Goal: Information Seeking & Learning: Learn about a topic

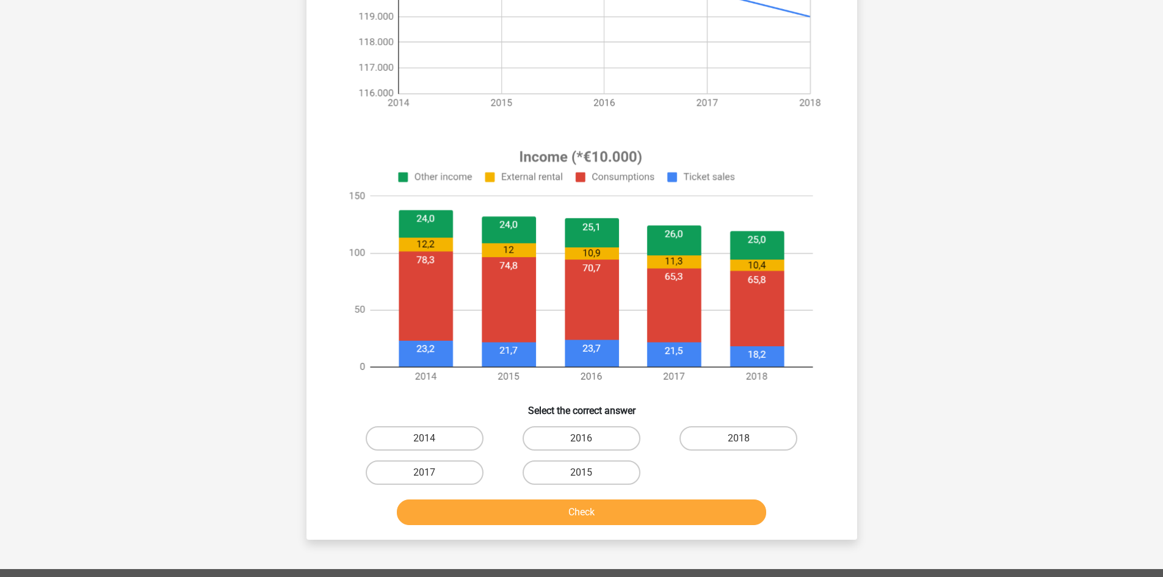
scroll to position [448, 0]
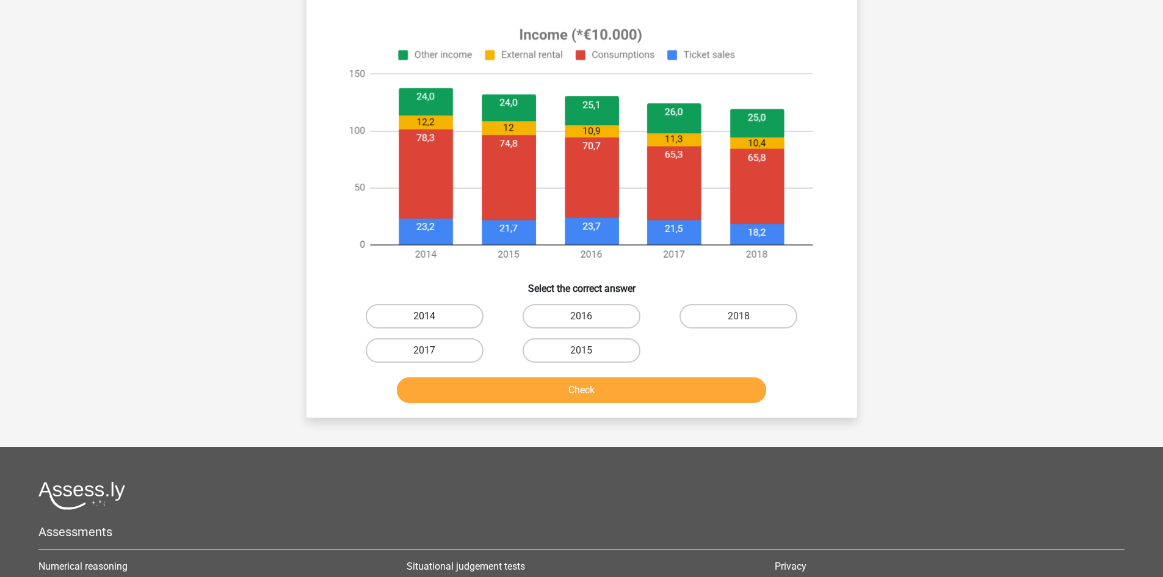
click at [418, 324] on label "2014" at bounding box center [425, 316] width 118 height 24
click at [424, 324] on input "2014" at bounding box center [428, 320] width 8 height 8
radio input "true"
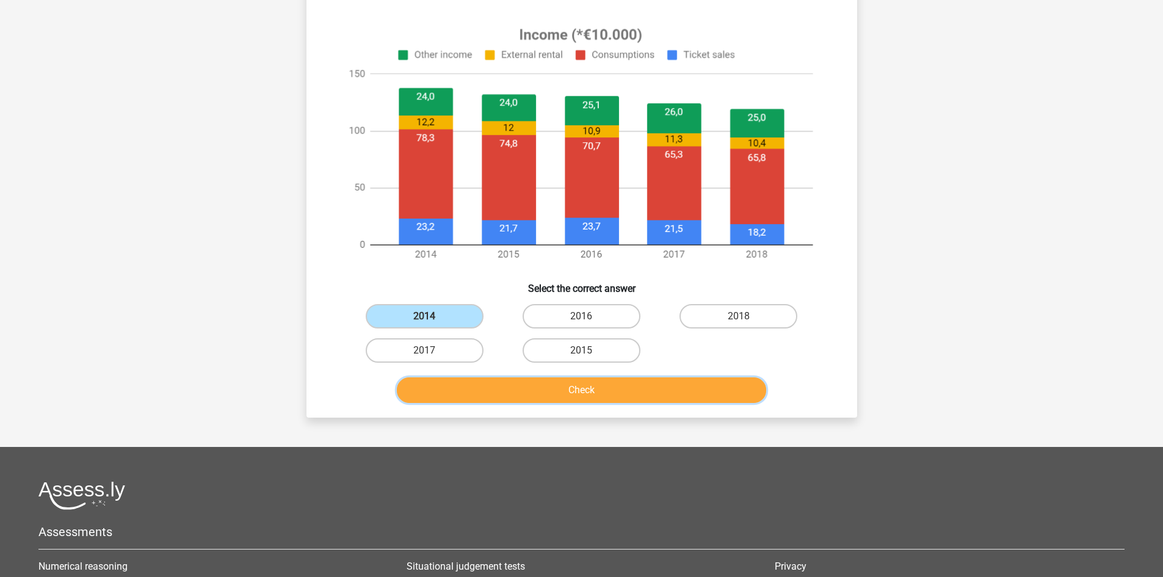
click at [435, 398] on button "Check" at bounding box center [581, 390] width 369 height 26
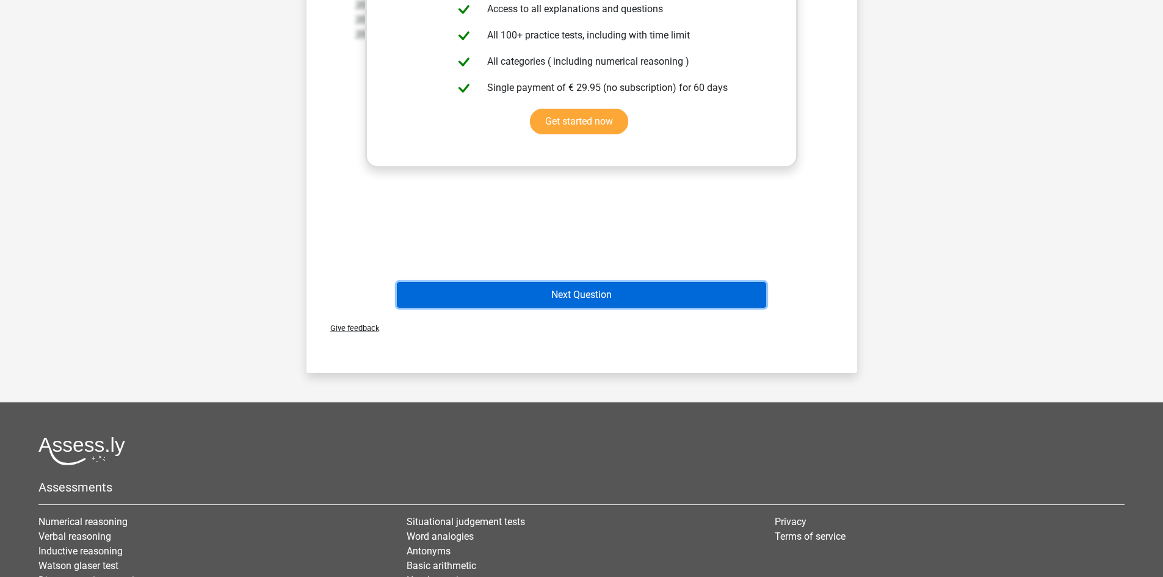
click at [583, 298] on button "Next Question" at bounding box center [581, 295] width 369 height 26
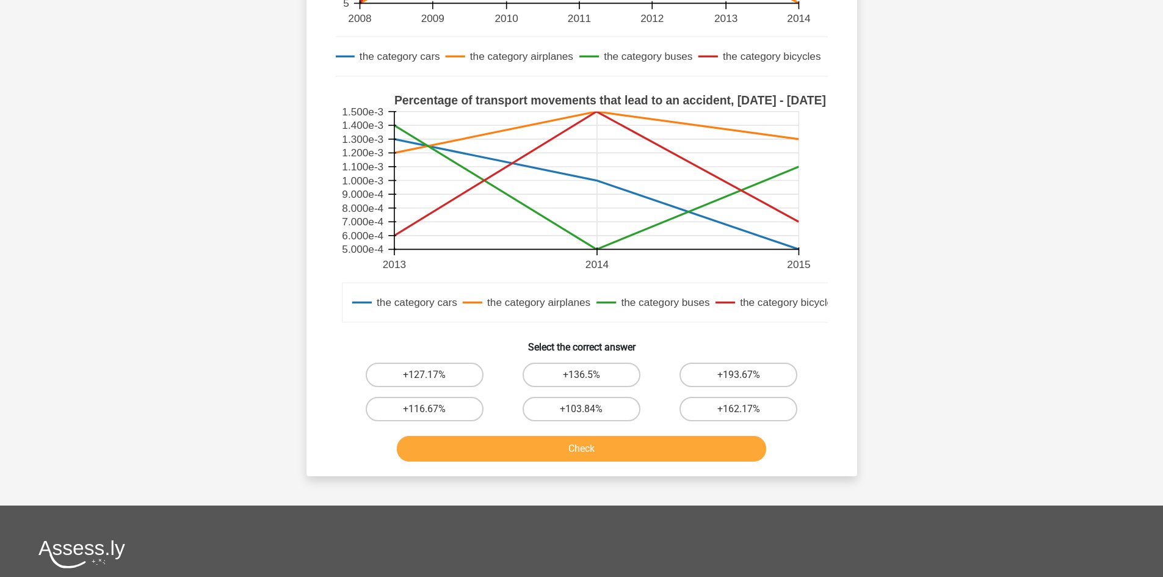
scroll to position [305, 0]
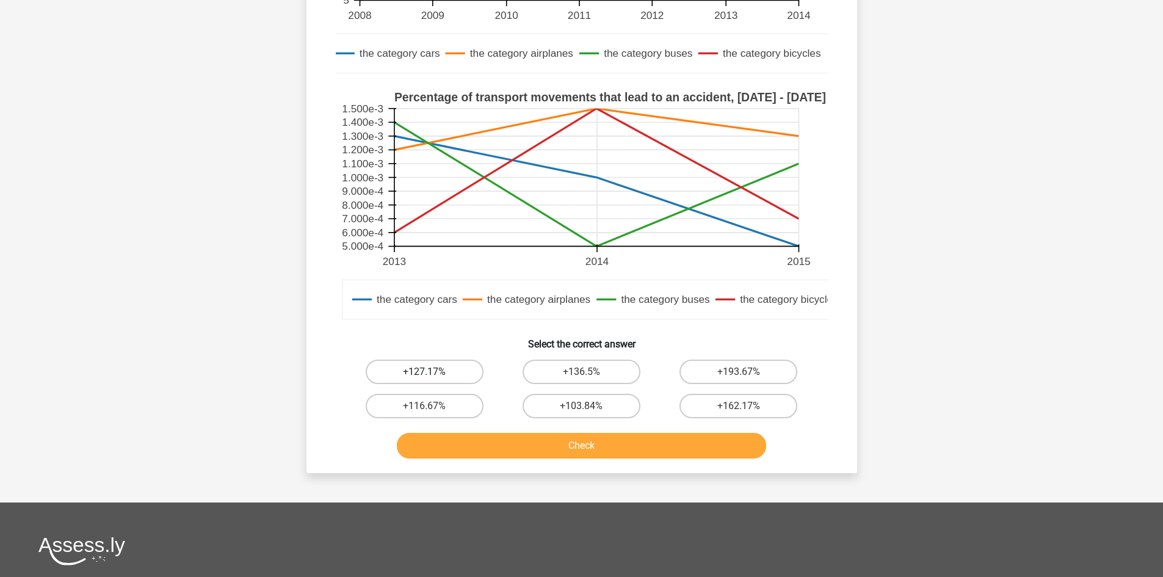
click at [449, 372] on label "+127.17%" at bounding box center [425, 372] width 118 height 24
click at [432, 372] on input "+127.17%" at bounding box center [428, 376] width 8 height 8
radio input "true"
click at [479, 449] on button "Check" at bounding box center [581, 446] width 369 height 26
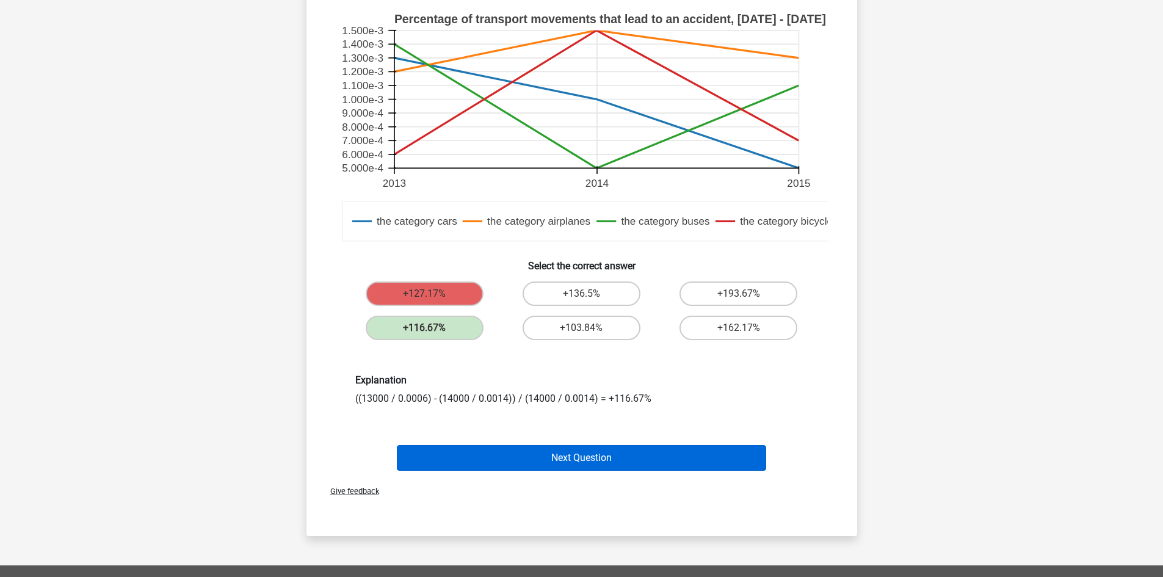
scroll to position [387, 0]
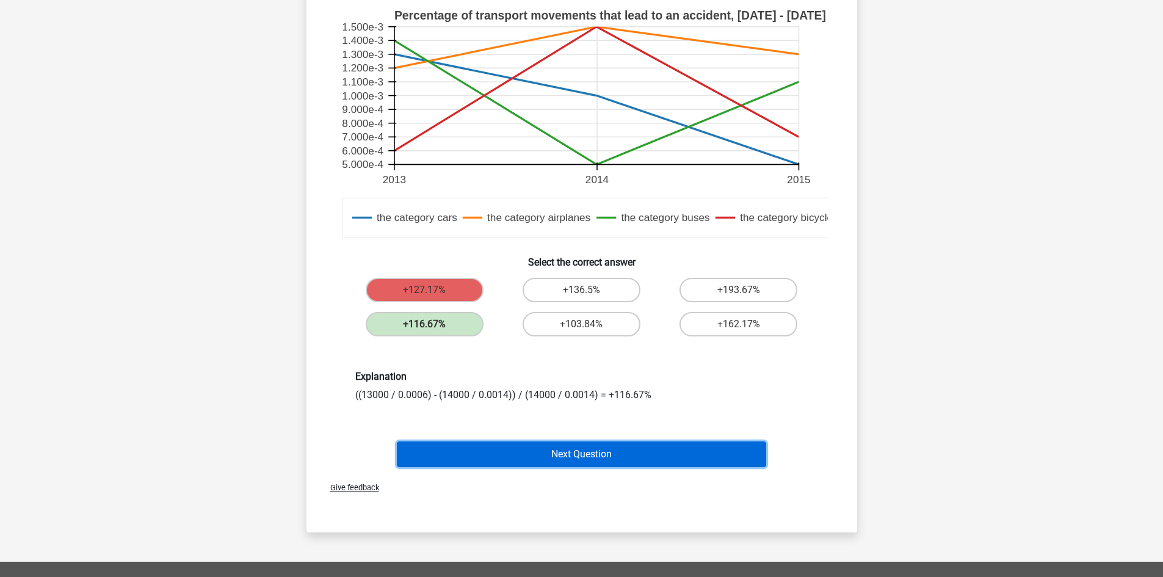
click at [586, 446] on button "Next Question" at bounding box center [581, 455] width 369 height 26
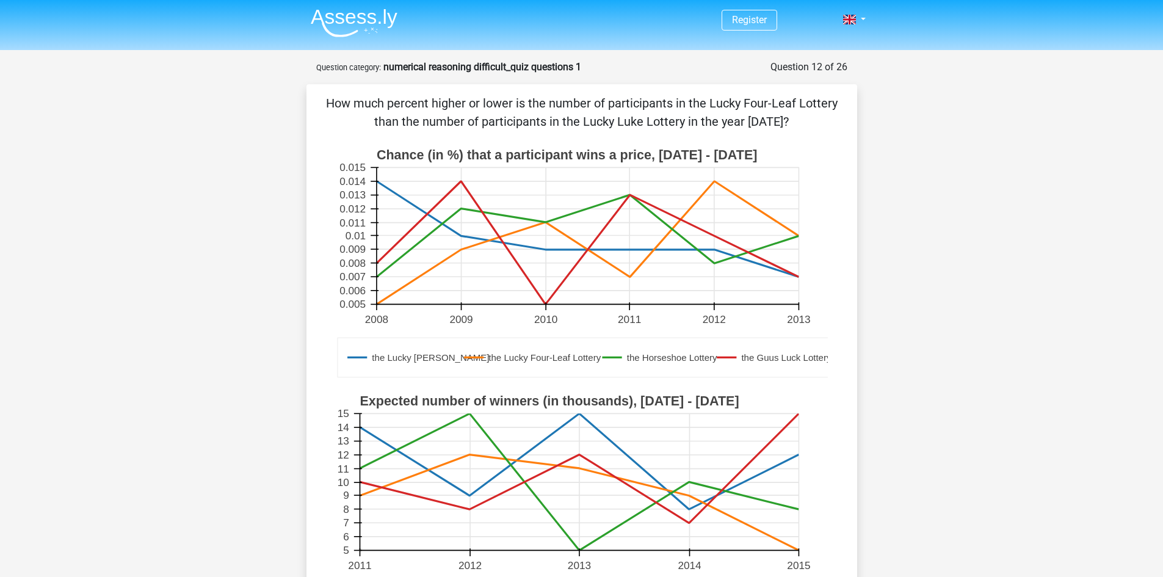
scroll to position [0, 0]
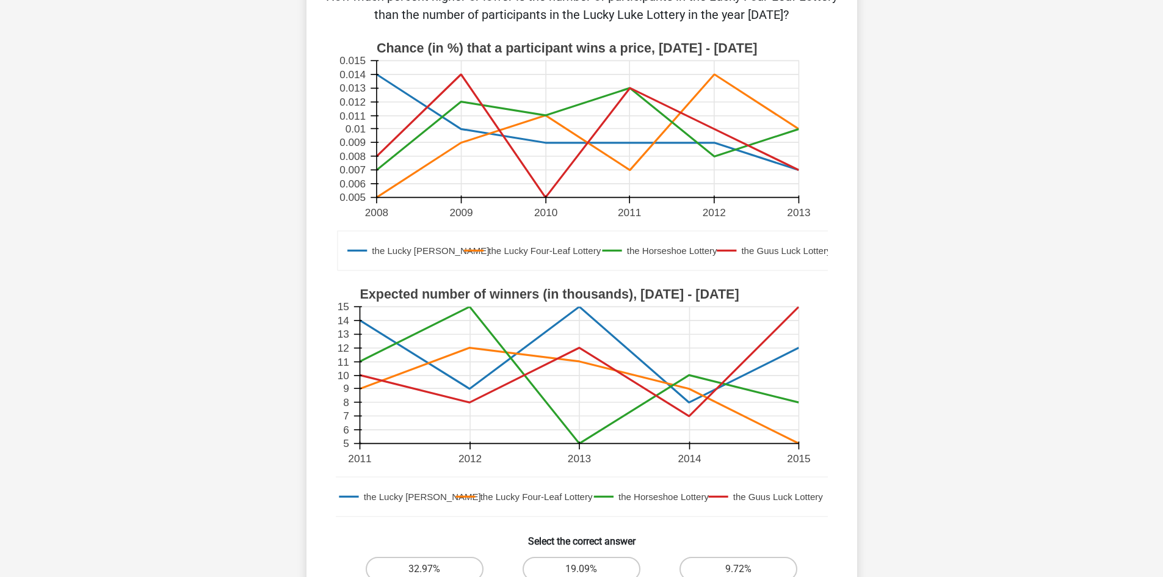
click at [964, 324] on div "Register Nederlands English" at bounding box center [581, 457] width 1163 height 1130
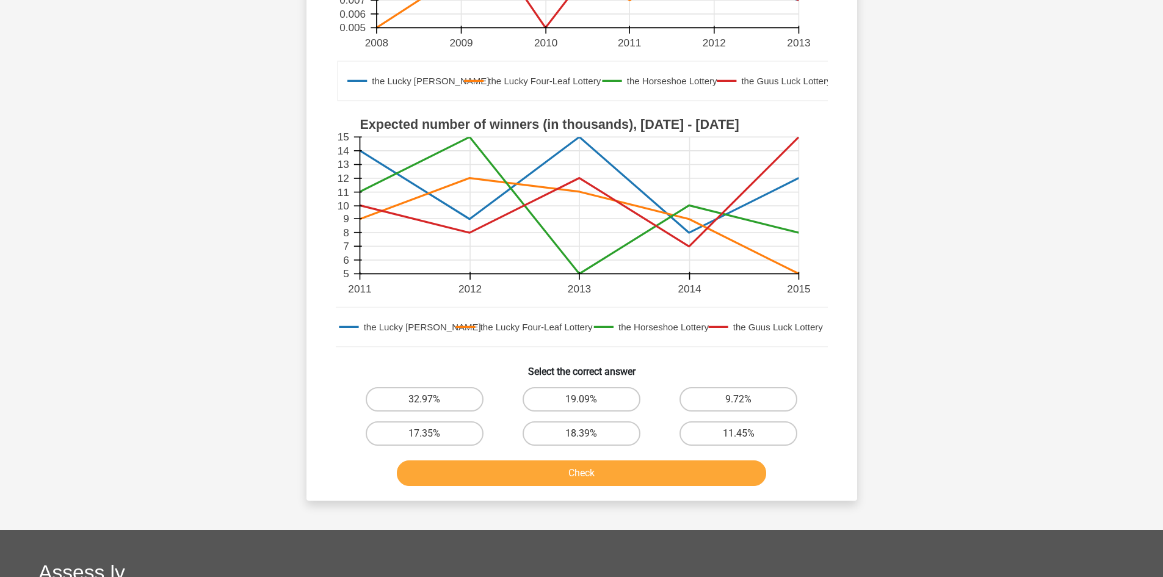
scroll to position [325, 0]
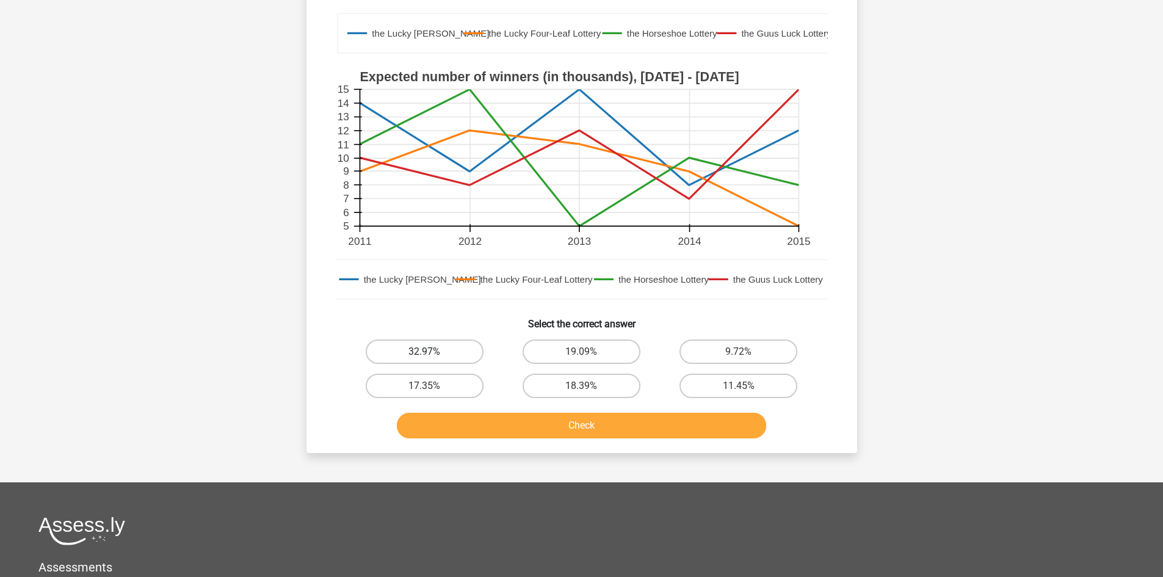
click at [431, 344] on label "32.97%" at bounding box center [425, 352] width 118 height 24
click at [431, 352] on input "32.97%" at bounding box center [428, 356] width 8 height 8
radio input "true"
click at [482, 422] on button "Check" at bounding box center [581, 426] width 369 height 26
click at [463, 364] on label "32.97%" at bounding box center [425, 352] width 118 height 24
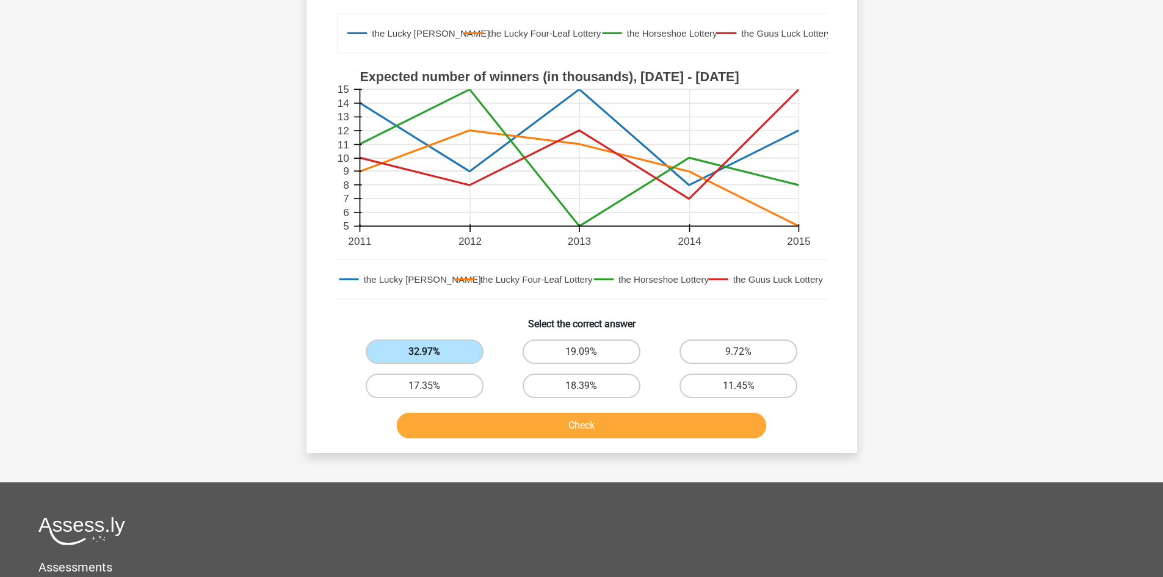
click at [432, 360] on input "32.97%" at bounding box center [428, 356] width 8 height 8
click at [591, 347] on label "19.09%" at bounding box center [582, 352] width 118 height 24
click at [589, 352] on input "19.09%" at bounding box center [585, 356] width 8 height 8
radio input "true"
click at [583, 418] on button "Check" at bounding box center [581, 426] width 369 height 26
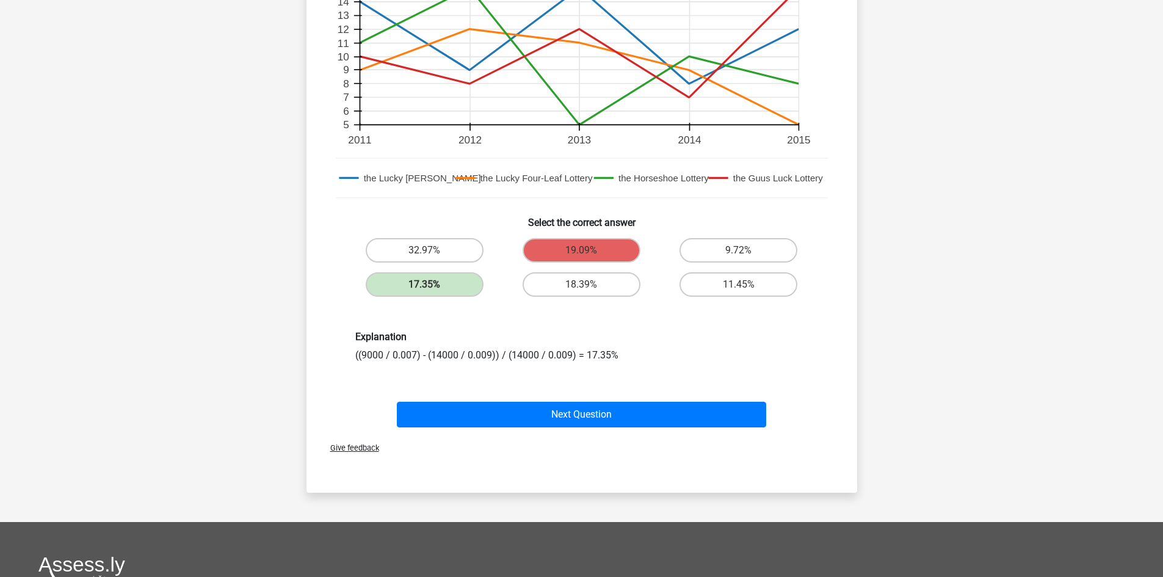
scroll to position [448, 0]
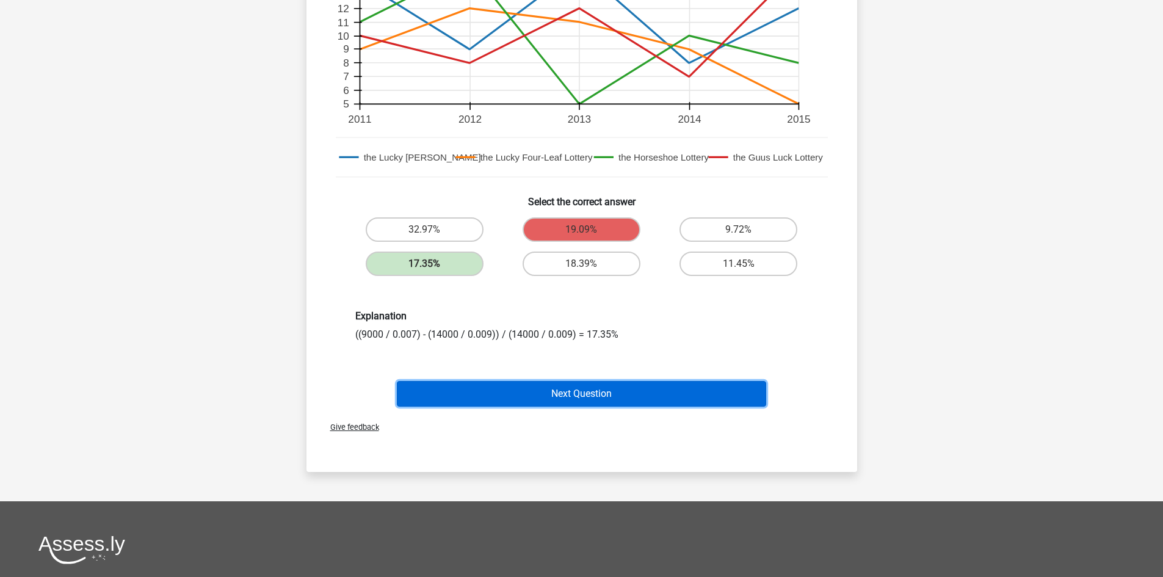
click at [666, 396] on button "Next Question" at bounding box center [581, 394] width 369 height 26
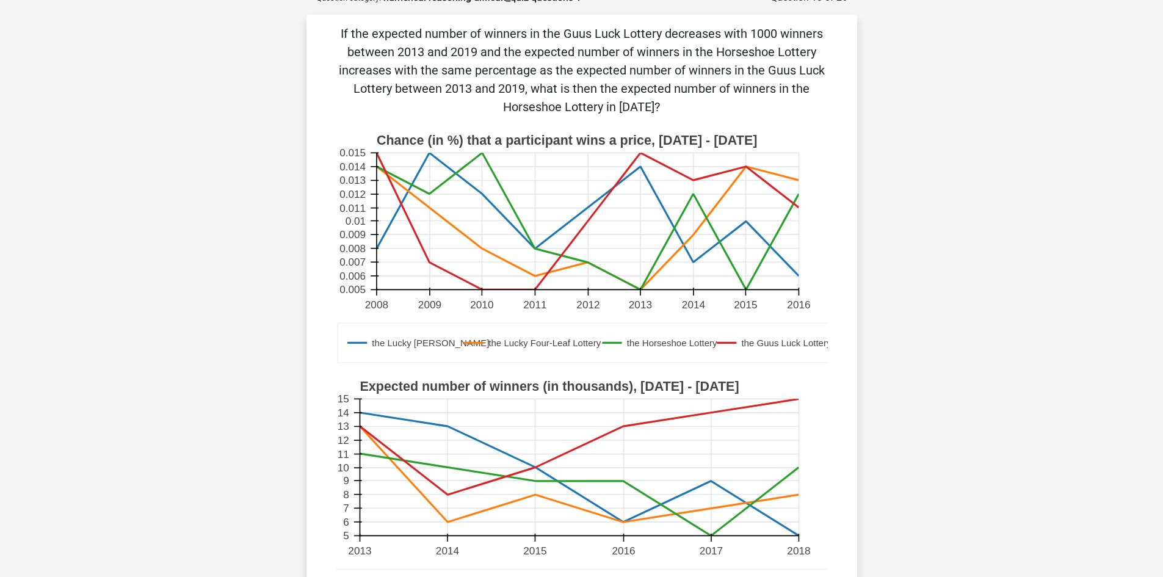
scroll to position [61, 0]
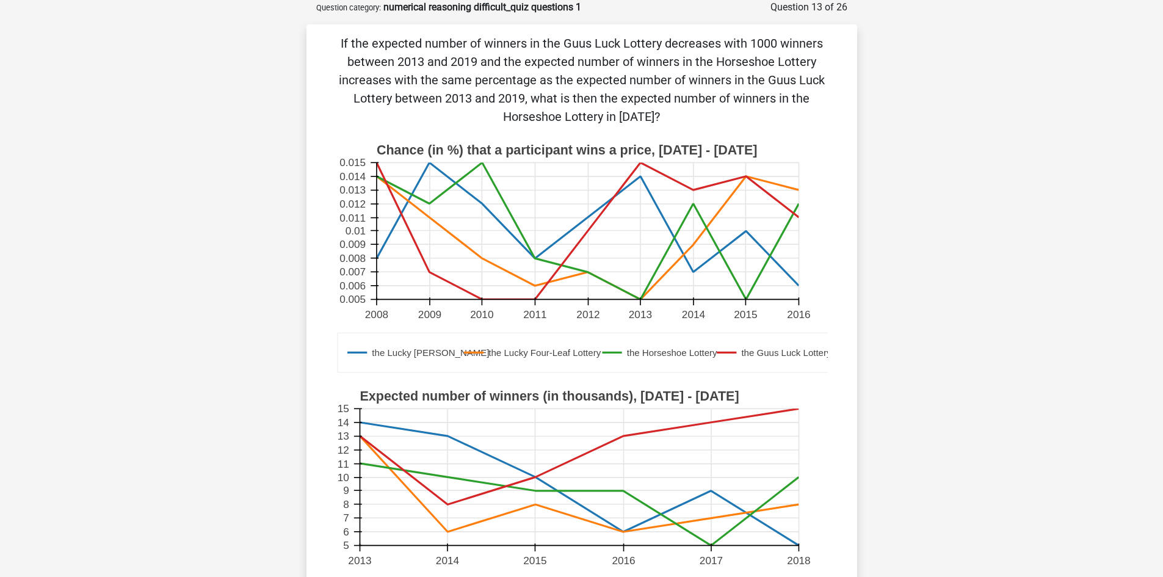
click at [819, 282] on rect at bounding box center [582, 259] width 492 height 246
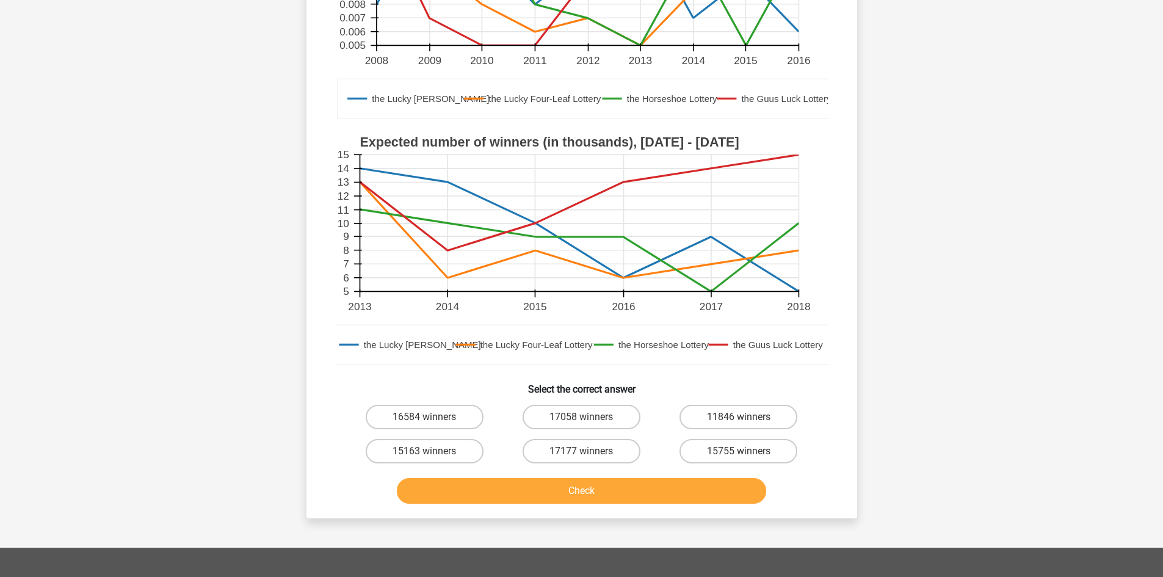
scroll to position [325, 0]
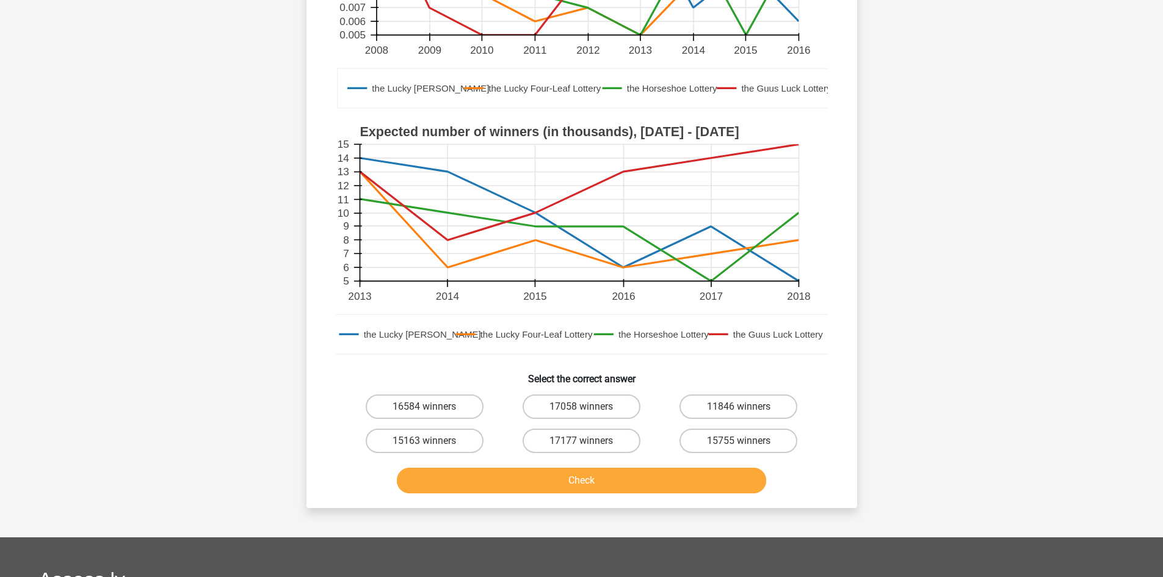
click at [430, 409] on input "16584 winners" at bounding box center [428, 411] width 8 height 8
radio input "true"
click at [499, 482] on button "Check" at bounding box center [581, 481] width 369 height 26
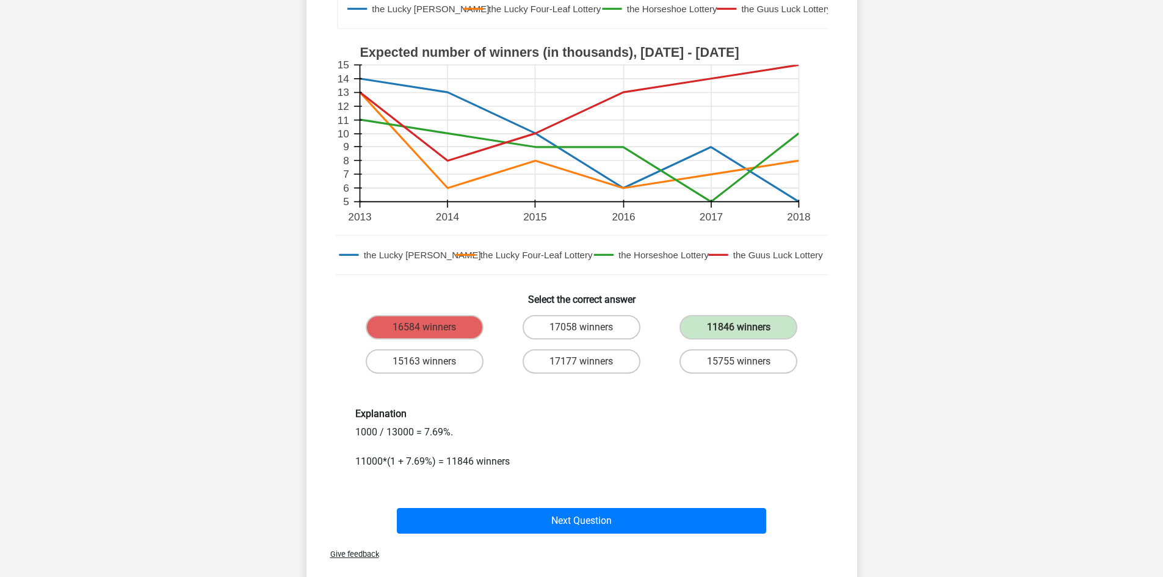
scroll to position [489, 0]
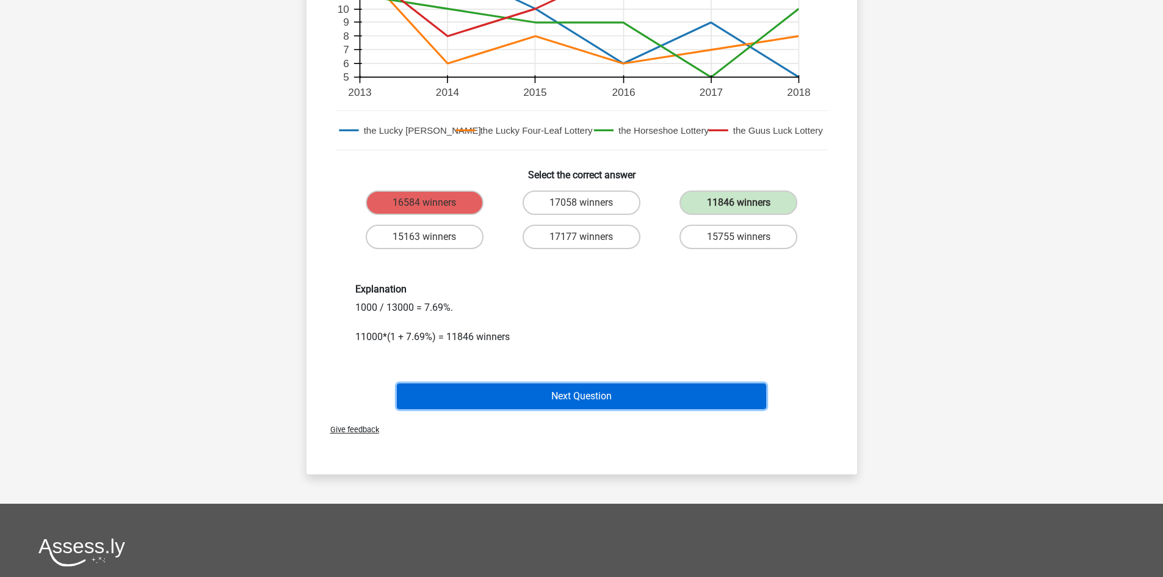
click at [628, 396] on button "Next Question" at bounding box center [581, 397] width 369 height 26
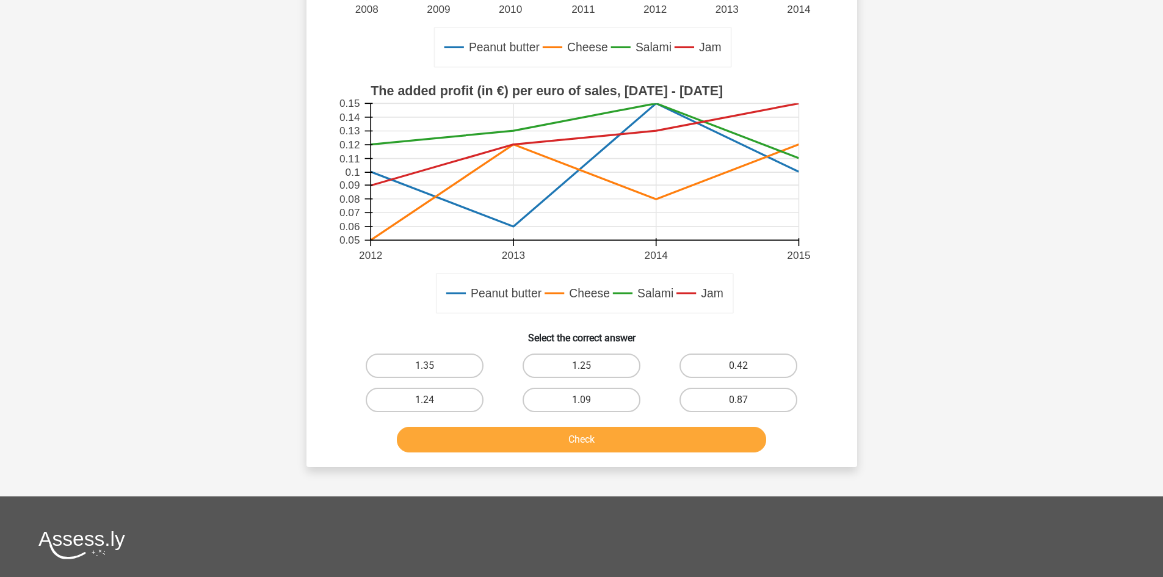
scroll to position [325, 0]
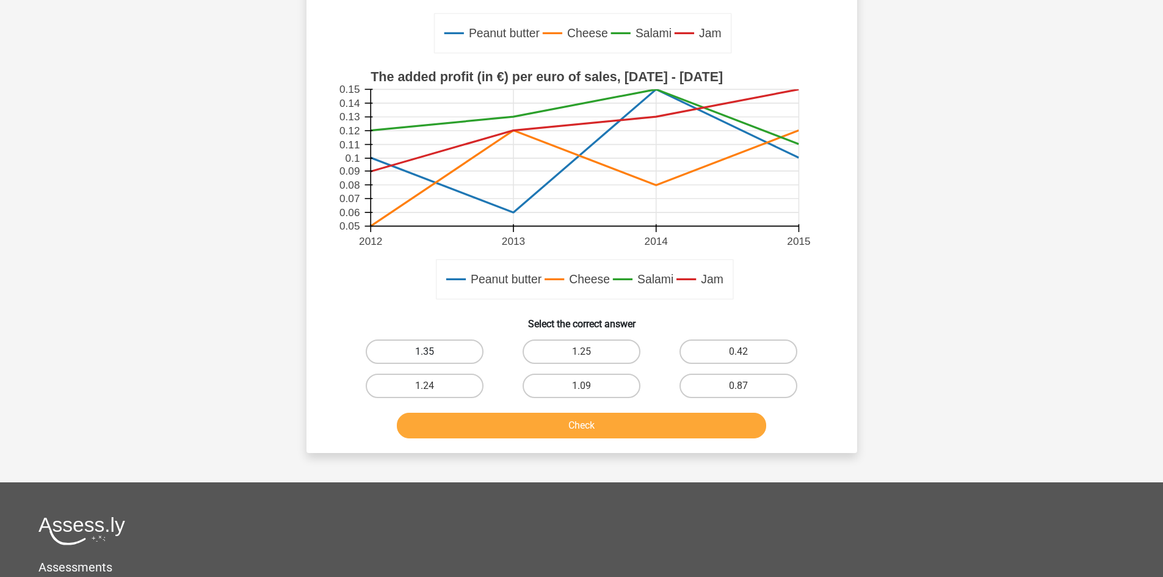
click at [432, 348] on label "1.35" at bounding box center [425, 352] width 118 height 24
click at [432, 352] on input "1.35" at bounding box center [428, 356] width 8 height 8
radio input "true"
click at [506, 416] on button "Check" at bounding box center [581, 426] width 369 height 26
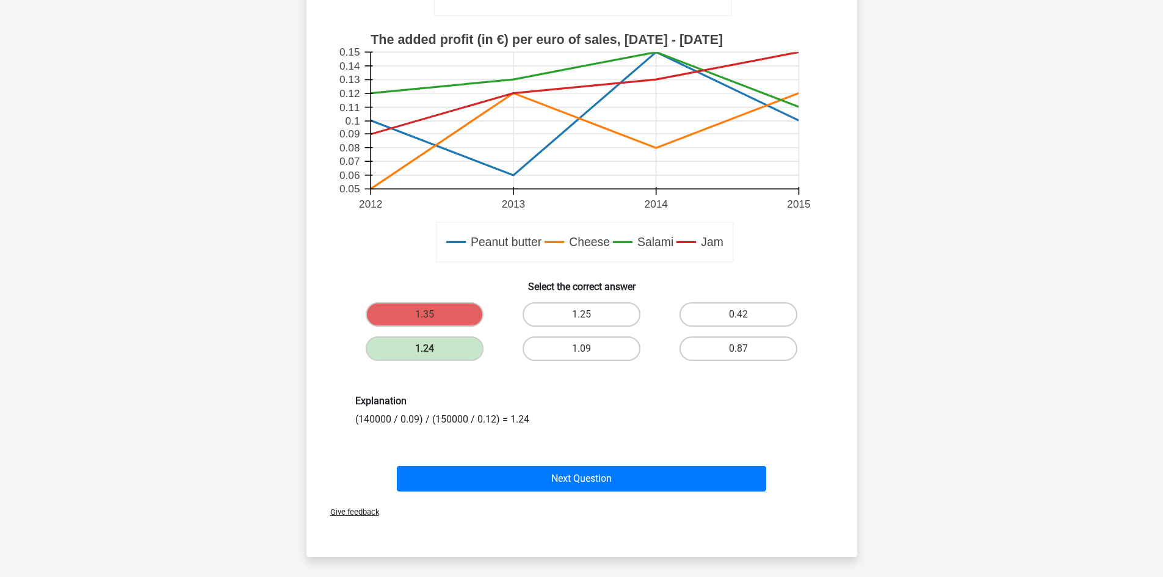
scroll to position [407, 0]
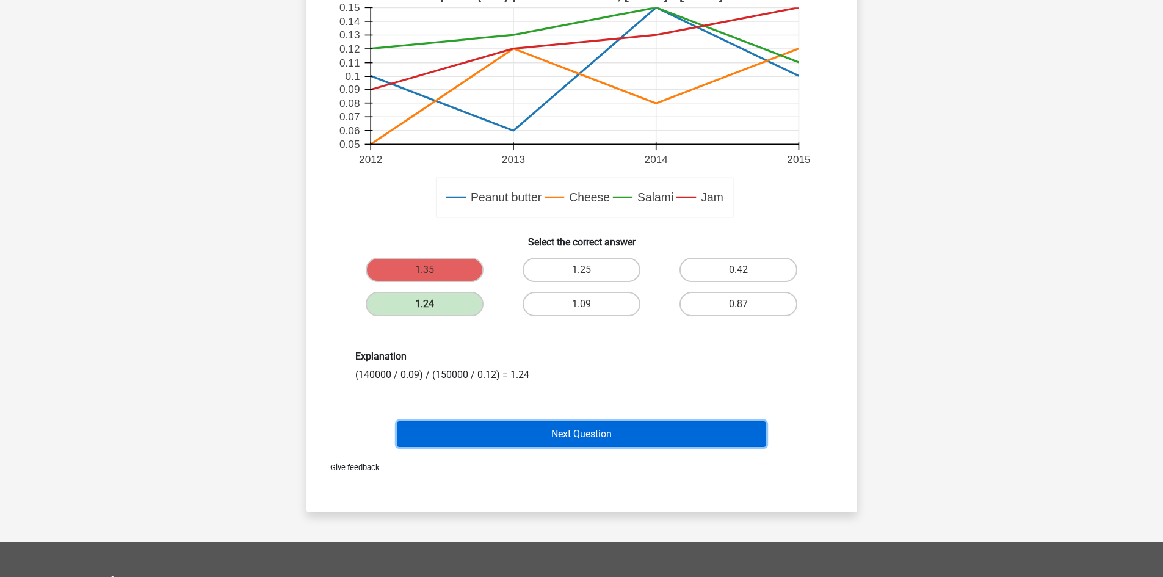
click at [617, 427] on button "Next Question" at bounding box center [581, 434] width 369 height 26
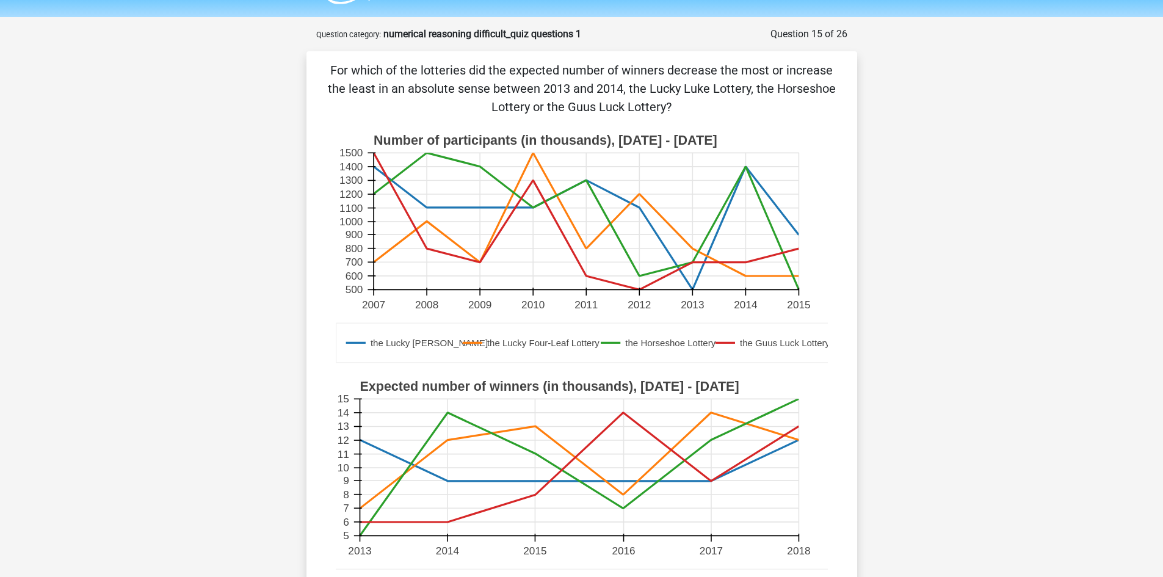
scroll to position [0, 0]
